Goal: Transaction & Acquisition: Purchase product/service

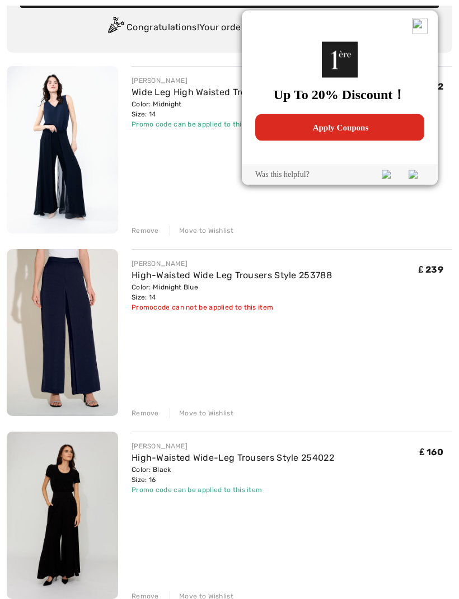
scroll to position [103, 0]
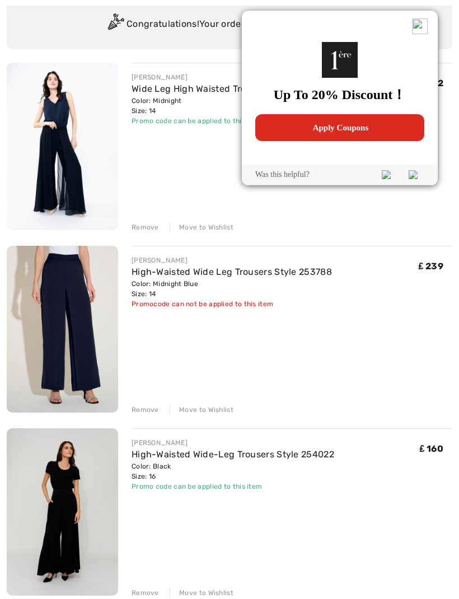
click at [157, 589] on div "Remove Move to Wishlist" at bounding box center [292, 591] width 321 height 12
click at [215, 586] on div "Remove Move to Wishlist" at bounding box center [292, 591] width 321 height 12
click at [423, 24] on img at bounding box center [420, 26] width 16 height 16
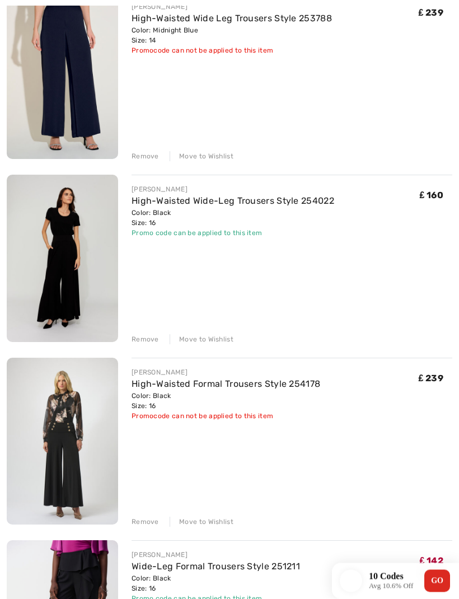
scroll to position [356, 0]
click at [213, 523] on div "Move to Wishlist" at bounding box center [202, 522] width 64 height 10
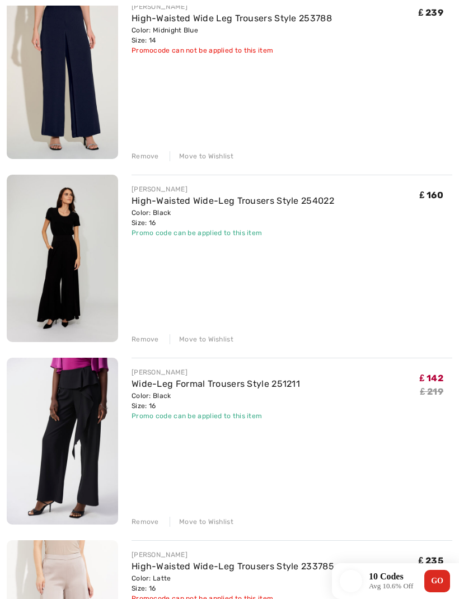
click at [214, 523] on div "Move to Wishlist" at bounding box center [202, 522] width 64 height 10
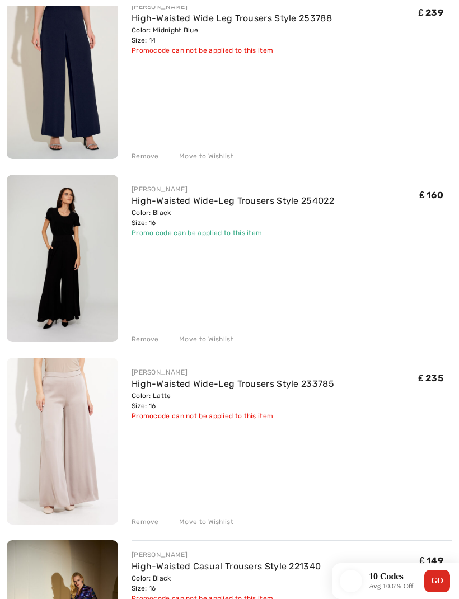
click at [150, 522] on div "Remove" at bounding box center [145, 522] width 27 height 10
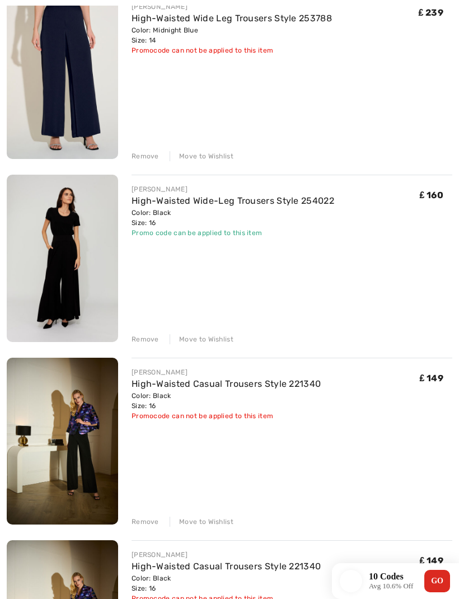
click at [149, 523] on div "Remove" at bounding box center [145, 522] width 27 height 10
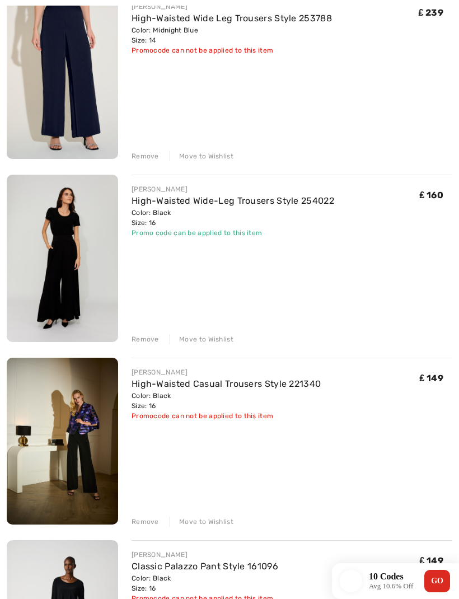
click at [151, 518] on div "Remove" at bounding box center [145, 522] width 27 height 10
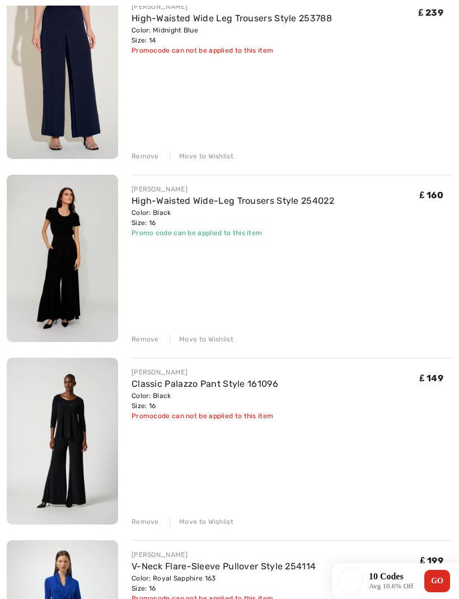
click at [150, 524] on div "Remove" at bounding box center [145, 522] width 27 height 10
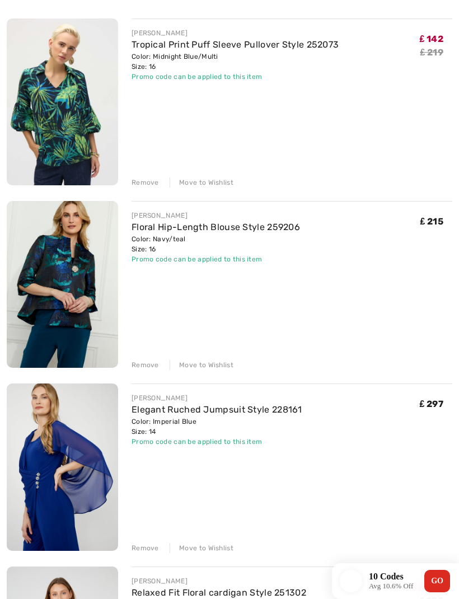
scroll to position [879, 0]
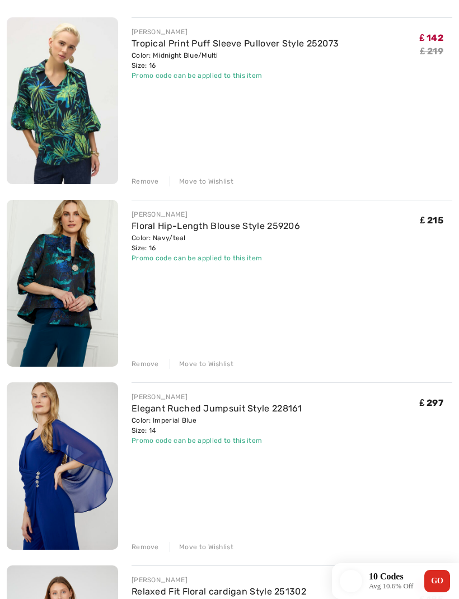
click at [153, 546] on div "Remove" at bounding box center [145, 547] width 27 height 10
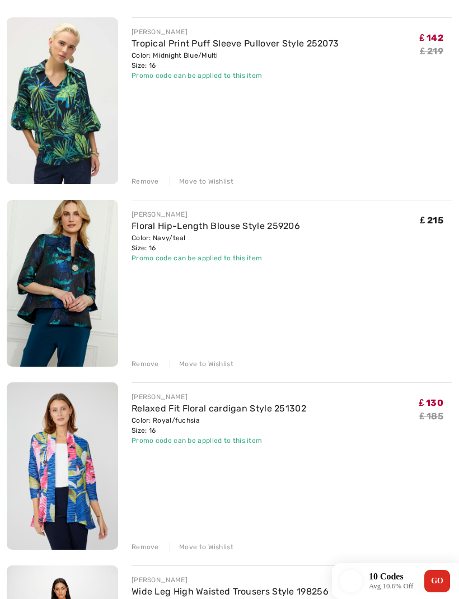
click at [147, 550] on div "Remove" at bounding box center [145, 547] width 27 height 10
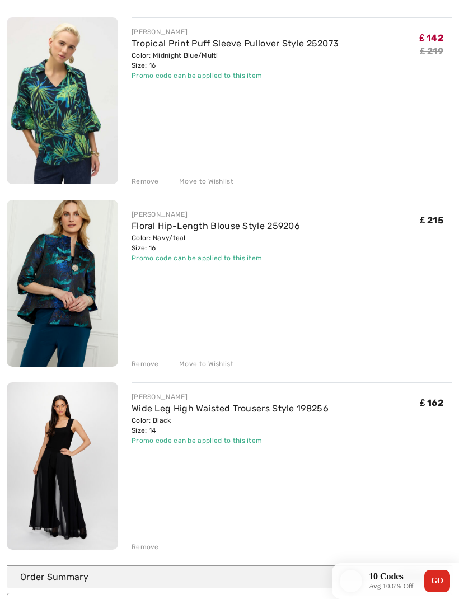
click at [151, 547] on div "Remove" at bounding box center [145, 547] width 27 height 10
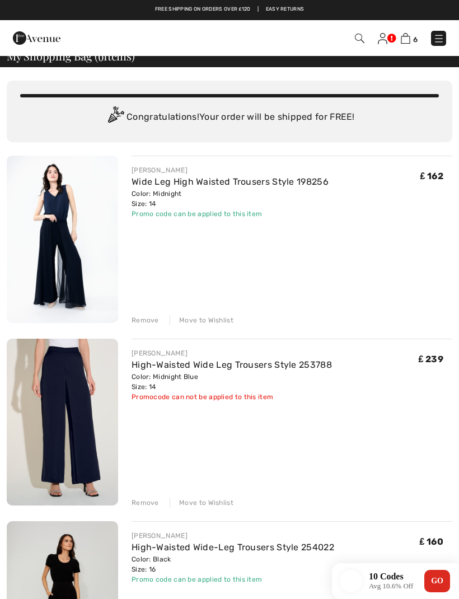
scroll to position [0, 0]
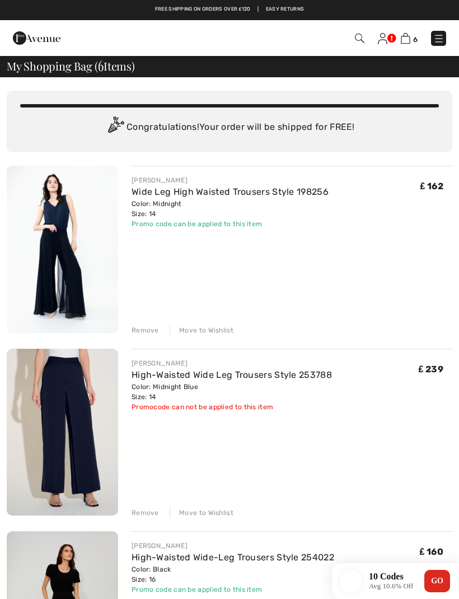
click at [146, 510] on div "Remove" at bounding box center [145, 513] width 27 height 10
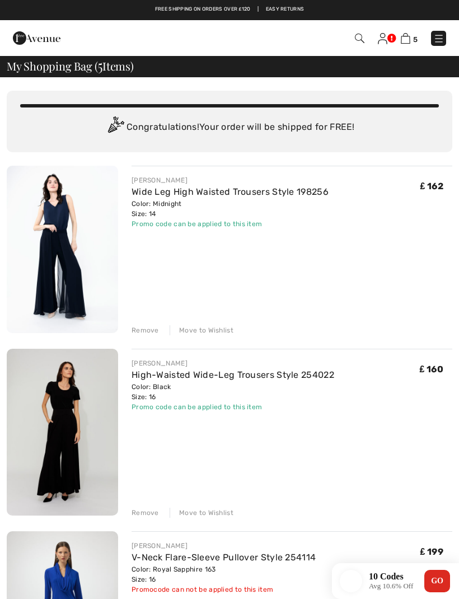
click at [156, 514] on div "Remove" at bounding box center [145, 513] width 27 height 10
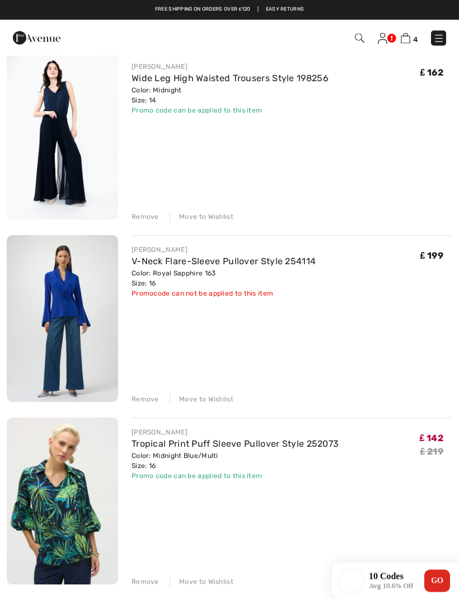
scroll to position [111, 0]
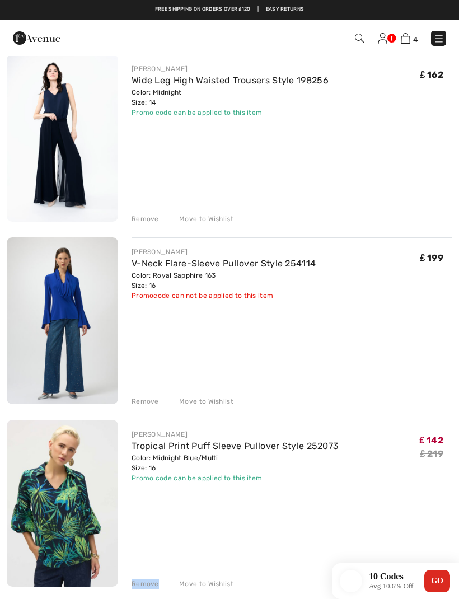
click at [342, 525] on div "[PERSON_NAME] Tropical Print Puff Sleeve Pullover Style 252073 Color: Midnight …" at bounding box center [292, 504] width 321 height 169
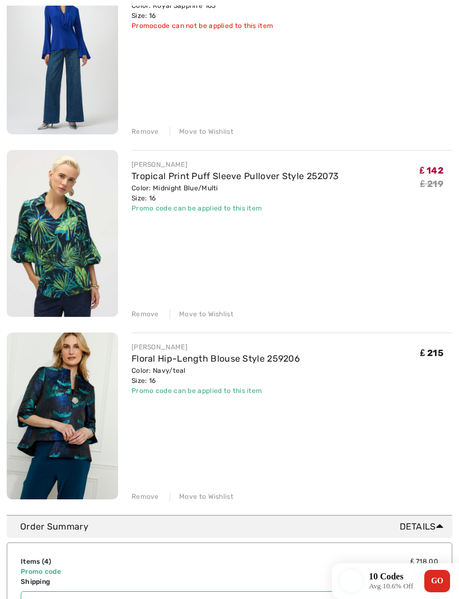
scroll to position [396, 0]
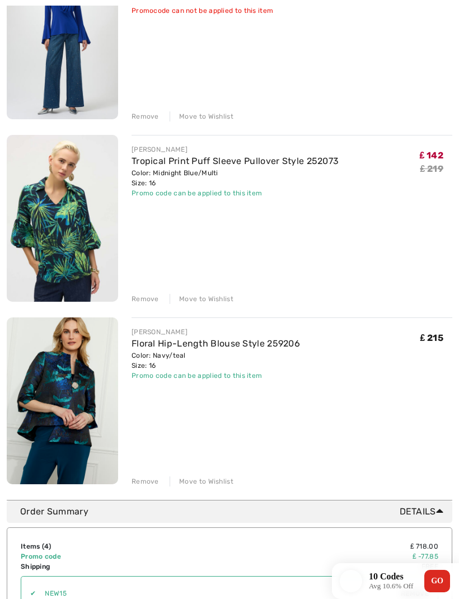
click at [148, 485] on div "Remove" at bounding box center [145, 481] width 27 height 10
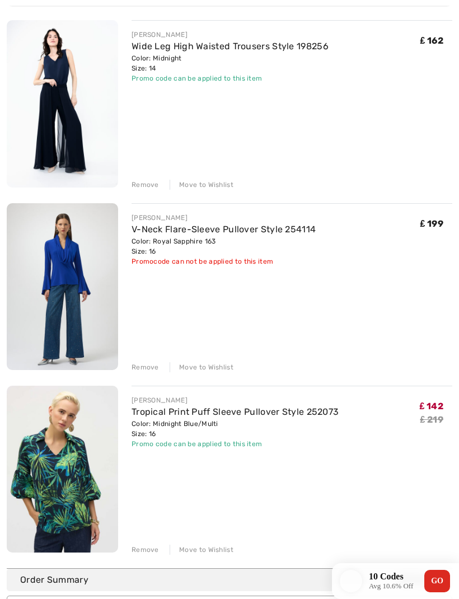
scroll to position [150, 0]
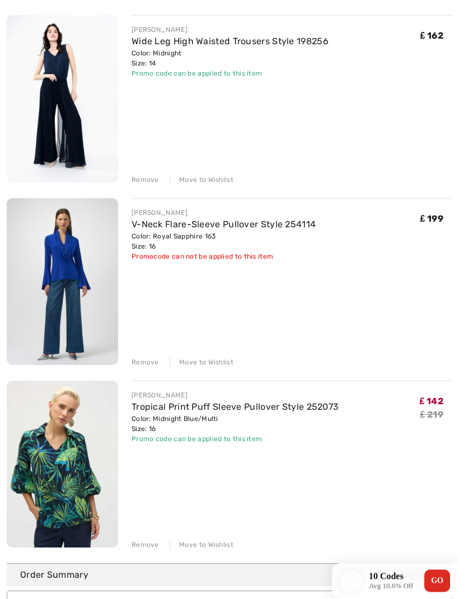
click at [151, 542] on div "Remove" at bounding box center [145, 545] width 27 height 10
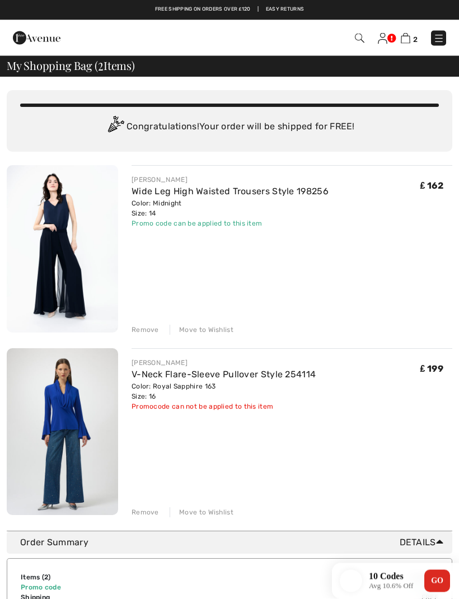
scroll to position [0, 0]
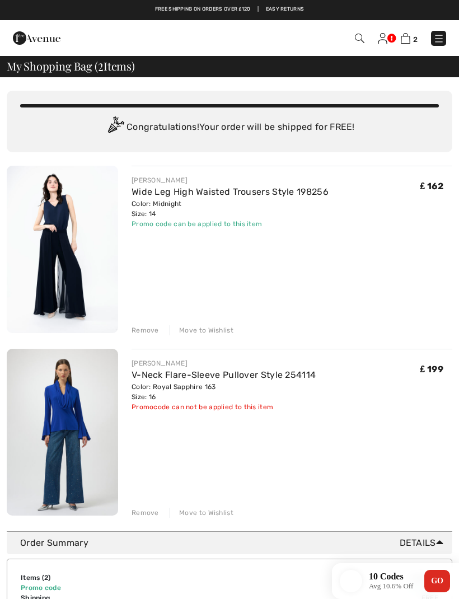
click at [228, 513] on div "Move to Wishlist" at bounding box center [202, 513] width 64 height 10
